Goal: Task Accomplishment & Management: Use online tool/utility

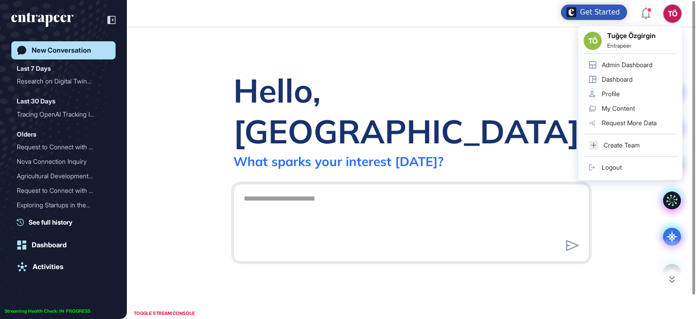
click at [642, 62] on div "Admin Dashboard" at bounding box center [627, 64] width 51 height 7
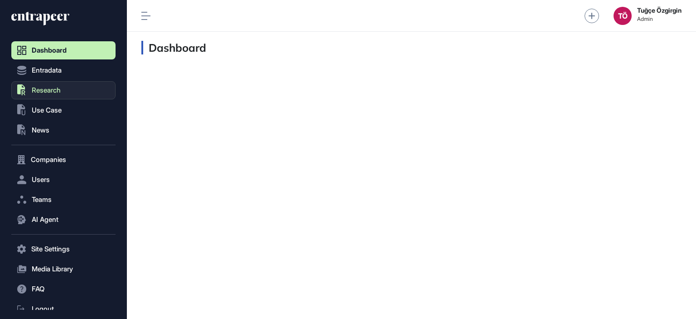
click at [63, 240] on button ".st0{fill:currentColor} Research" at bounding box center [63, 249] width 104 height 18
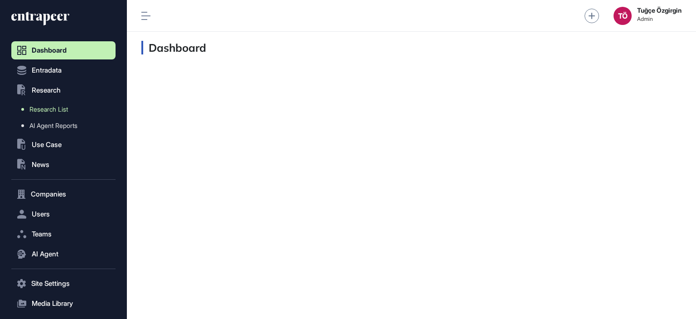
click at [58, 112] on span "Research List" at bounding box center [48, 109] width 39 height 7
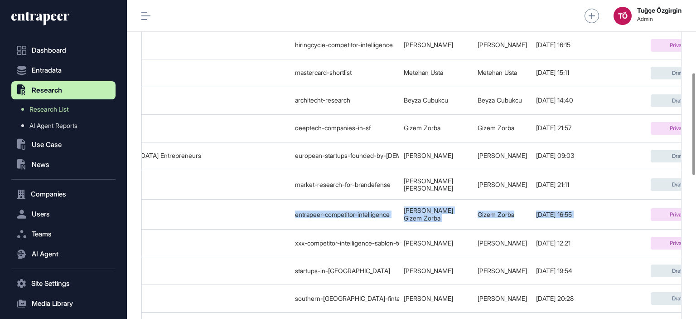
scroll to position [0, 313]
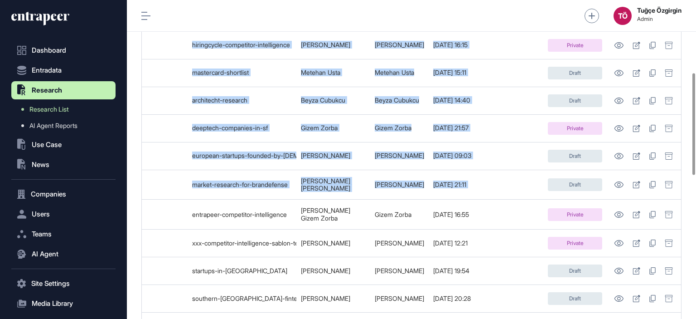
drag, startPoint x: 303, startPoint y: 211, endPoint x: 652, endPoint y: 205, distance: 349.8
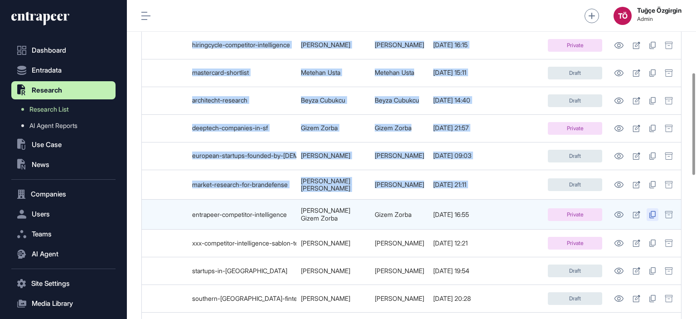
click at [687, 208] on main "Bulk Actions Apply Status Filter Columns Search Show 25 Title Slug WrittenBy Up…" at bounding box center [411, 269] width 569 height 857
click at [636, 212] on icon at bounding box center [636, 214] width 7 height 7
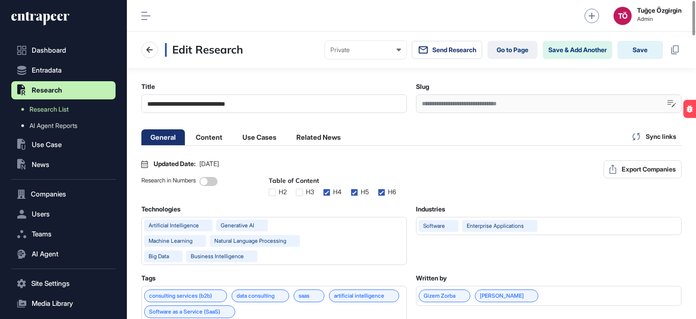
scroll to position [0, 4]
click at [511, 53] on link "Go to Page" at bounding box center [513, 50] width 50 height 18
click at [46, 50] on span "Dashboard" at bounding box center [49, 50] width 34 height 7
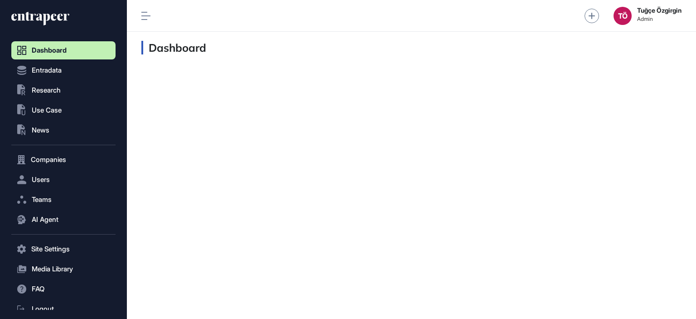
click at [34, 9] on div "Dashboard Entradata .st0{fill:currentColor} Research .st0{fill:currentColor} Us…" at bounding box center [63, 159] width 127 height 319
click at [34, 12] on icon at bounding box center [40, 18] width 58 height 14
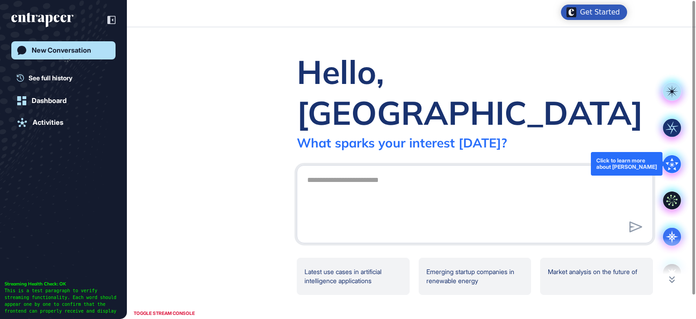
click at [677, 157] on icon at bounding box center [672, 164] width 18 height 18
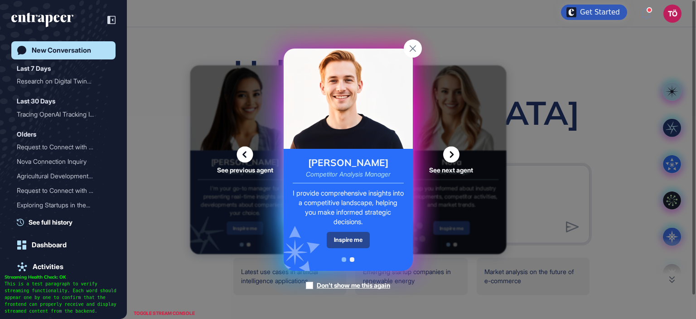
click at [357, 242] on div "Inspire me" at bounding box center [348, 240] width 43 height 16
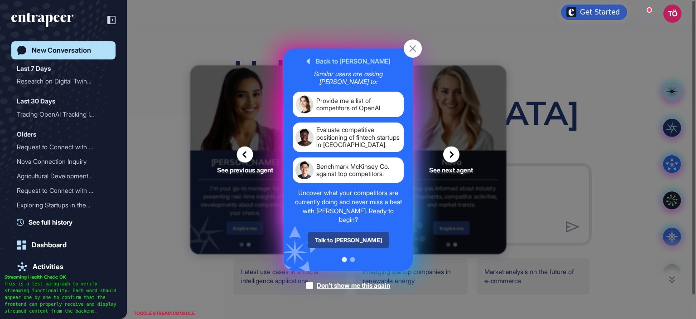
click at [357, 239] on div "Talk to Nash" at bounding box center [348, 240] width 82 height 16
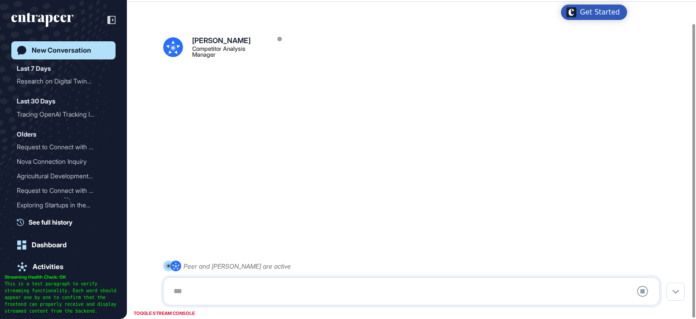
scroll to position [25, 0]
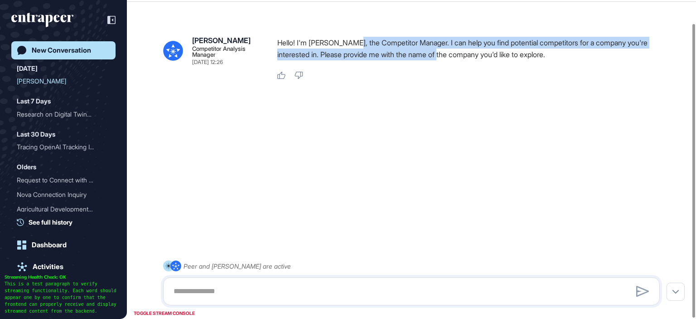
drag, startPoint x: 367, startPoint y: 43, endPoint x: 446, endPoint y: 63, distance: 82.0
click at [446, 63] on div "Hello! I'm Nash, the Competitor Manager. I can help you find potential competit…" at bounding box center [472, 51] width 390 height 28
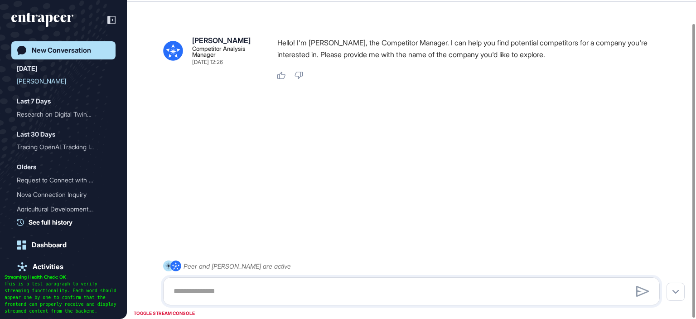
click at [522, 101] on div at bounding box center [411, 113] width 497 height 36
click at [265, 291] on textarea at bounding box center [411, 291] width 487 height 18
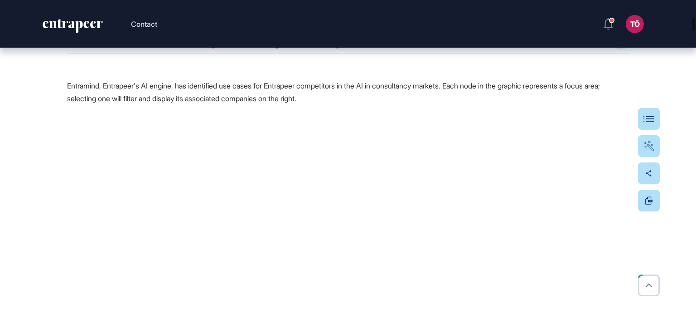
scroll to position [2129, 0]
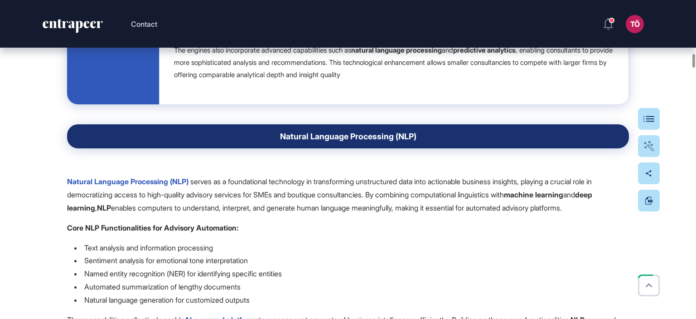
scroll to position [6887, 0]
